Goal: Information Seeking & Learning: Learn about a topic

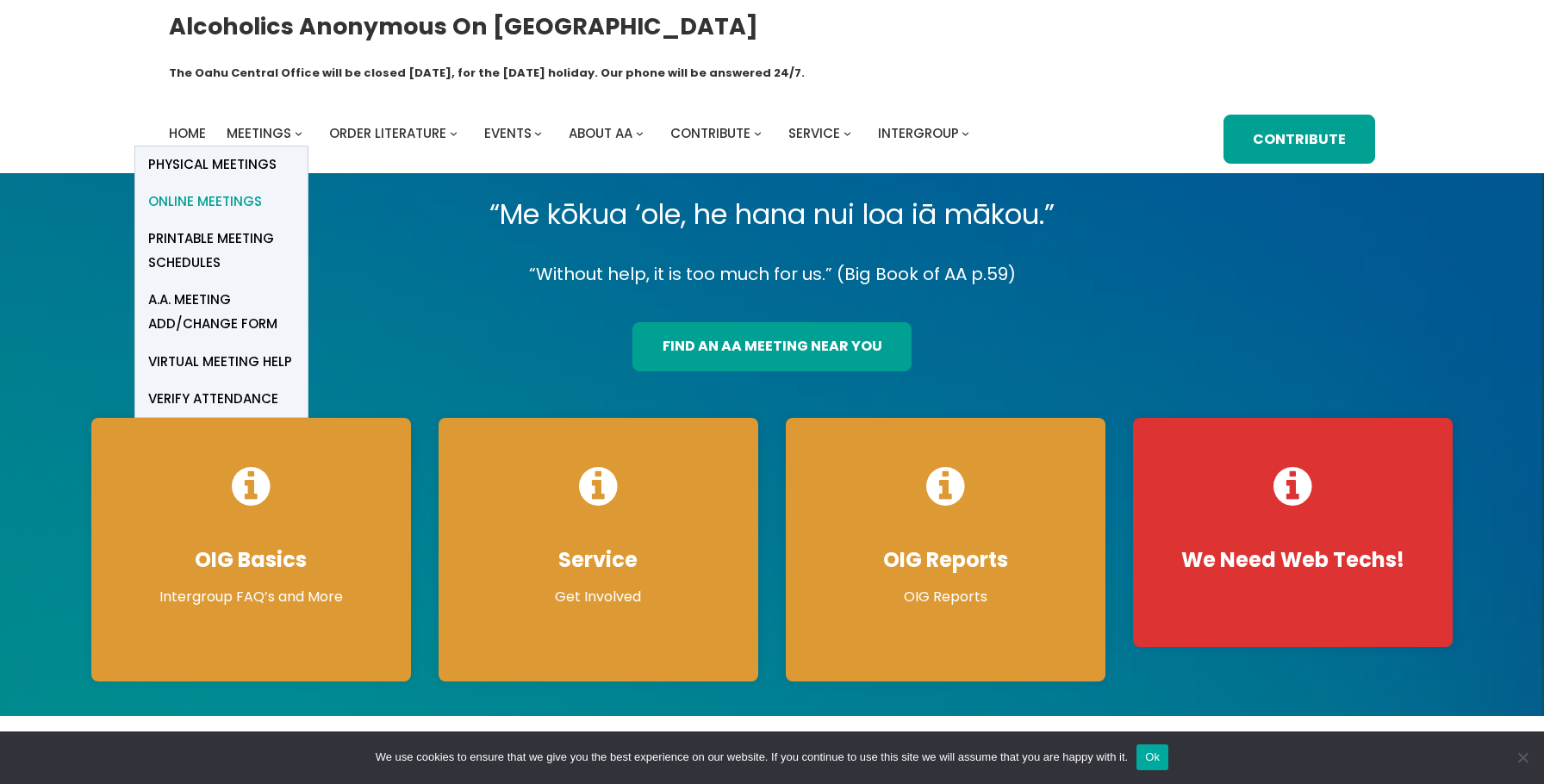
click at [248, 190] on span "Online Meetings" at bounding box center [205, 202] width 114 height 24
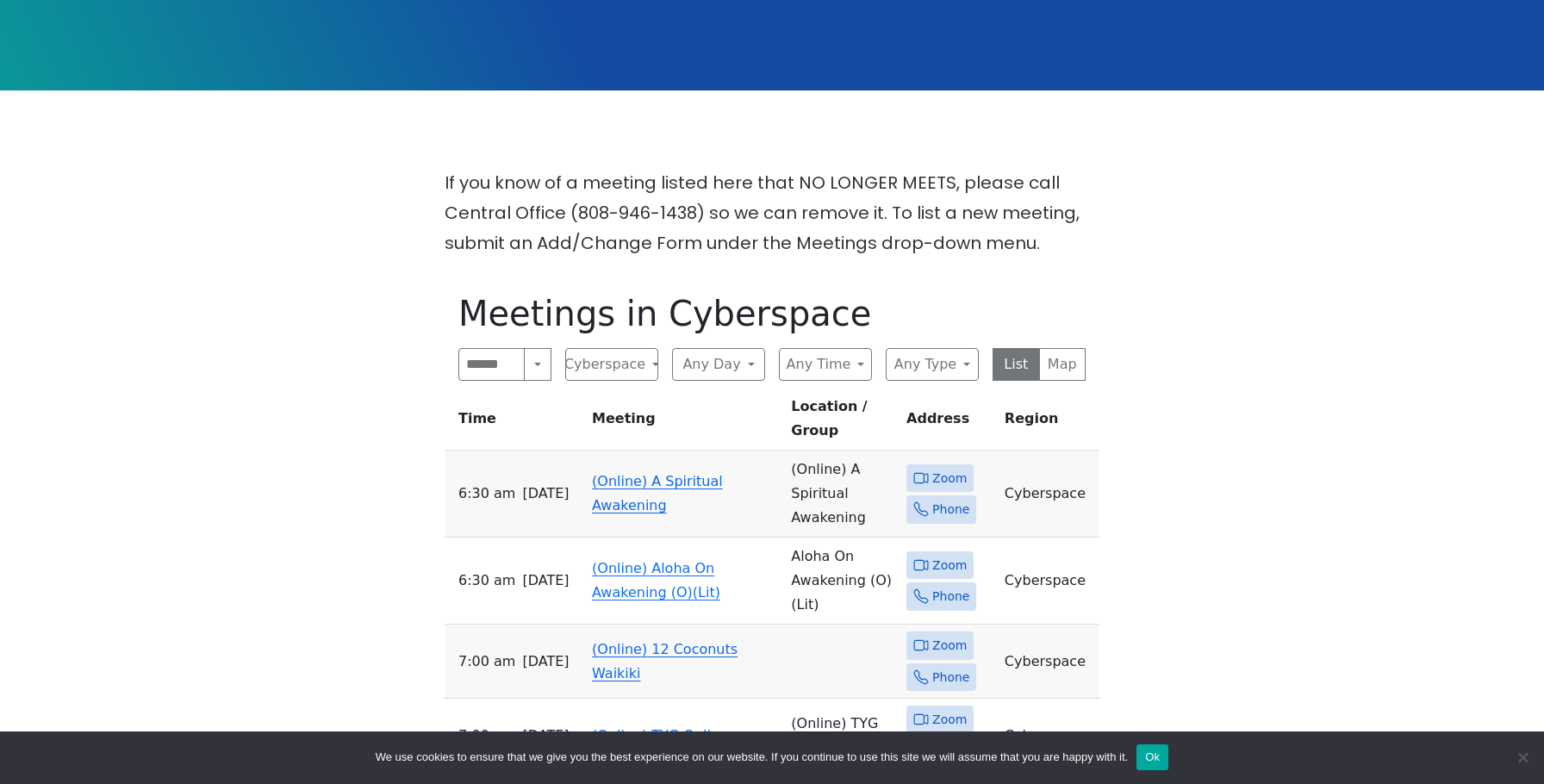
click at [628, 472] on link "(Online) A Spiritual Awakening" at bounding box center [657, 492] width 131 height 41
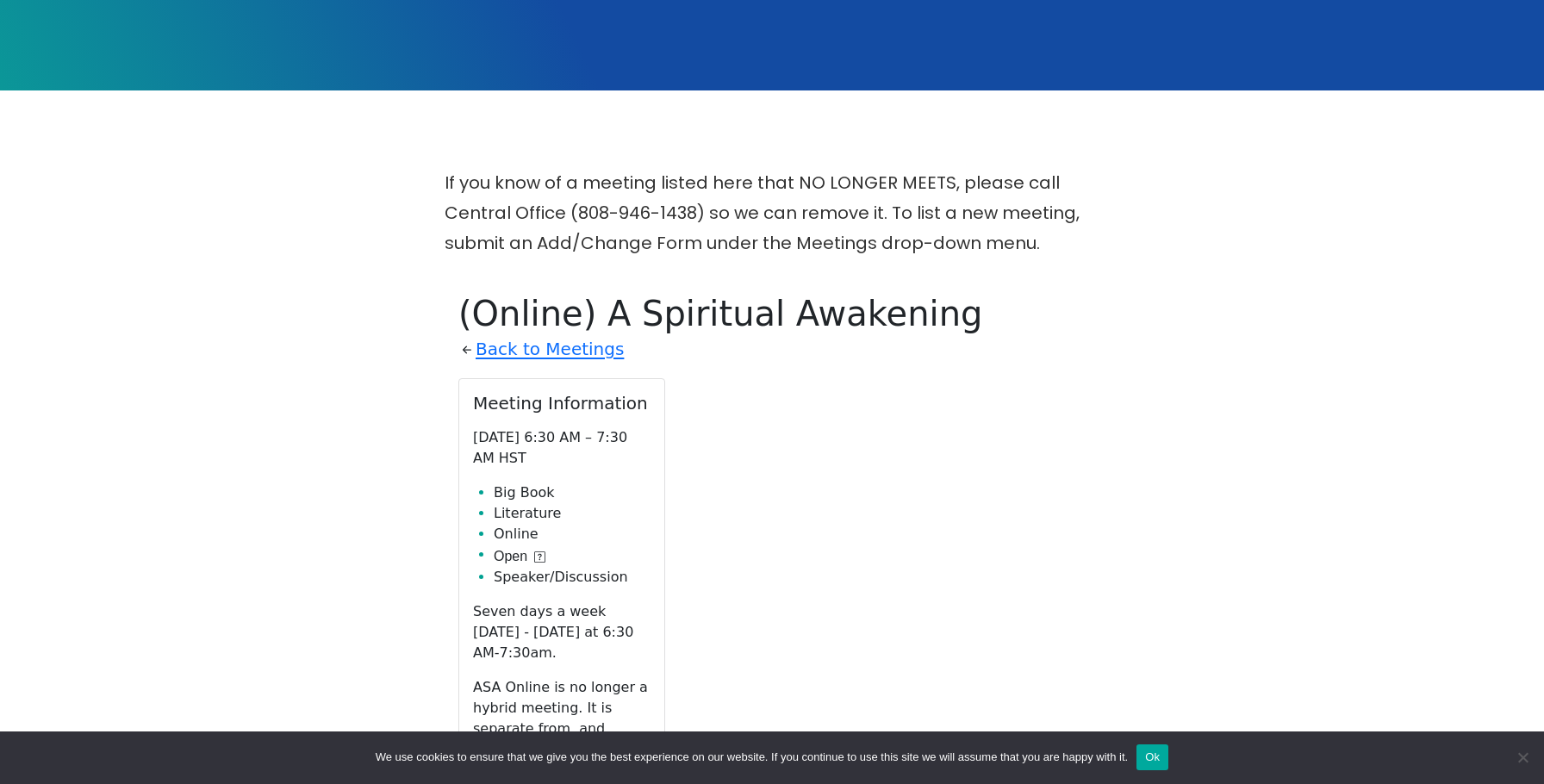
scroll to position [692, 0]
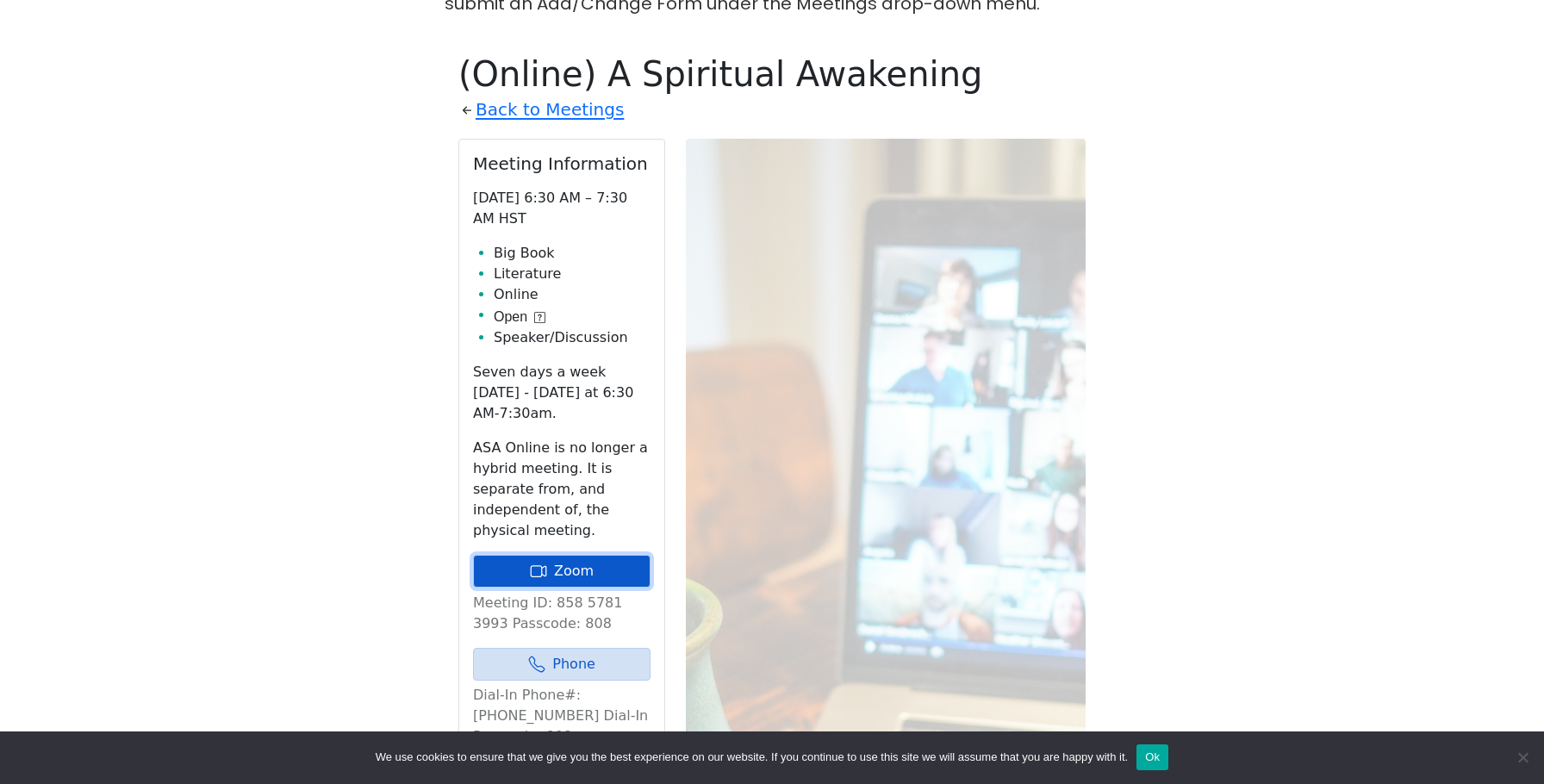
click at [603, 554] on link "Zoom" at bounding box center [562, 570] width 178 height 33
